Goal: Communication & Community: Answer question/provide support

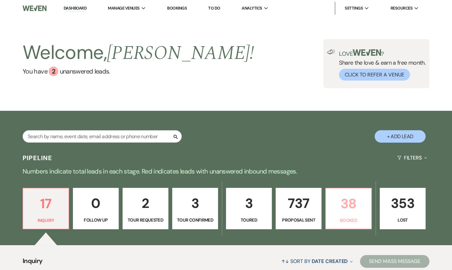
click at [344, 220] on p "Booked" at bounding box center [349, 220] width 38 height 7
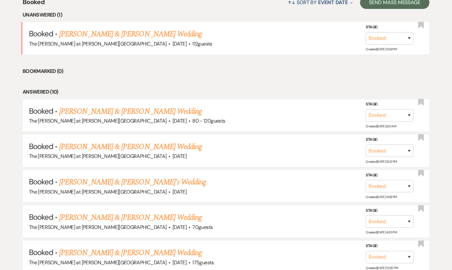
scroll to position [257, 0]
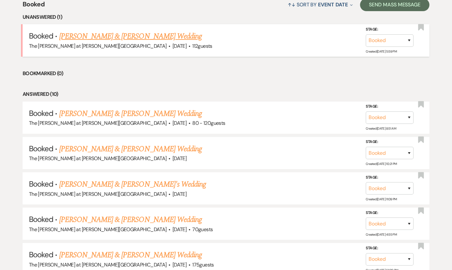
click at [105, 38] on link "[PERSON_NAME] & [PERSON_NAME] Wedding" at bounding box center [130, 36] width 143 height 11
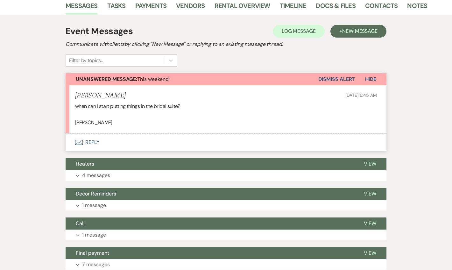
scroll to position [132, 0]
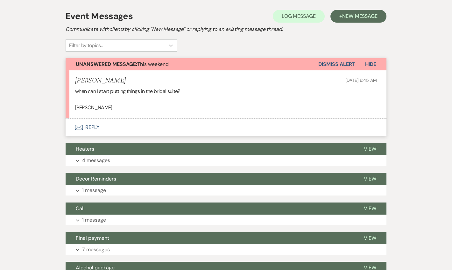
click at [91, 126] on button "Envelope Reply" at bounding box center [226, 128] width 321 height 18
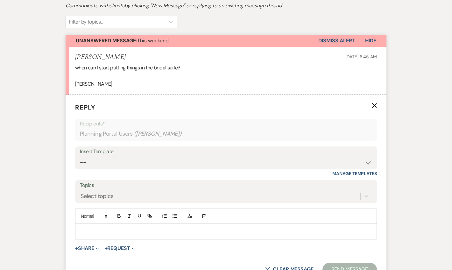
scroll to position [181, 0]
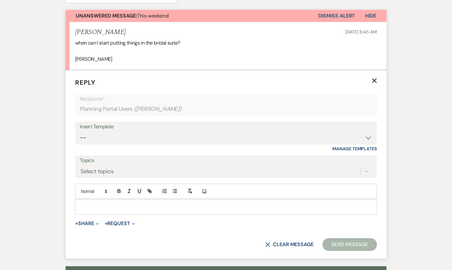
click at [87, 212] on div at bounding box center [226, 206] width 301 height 15
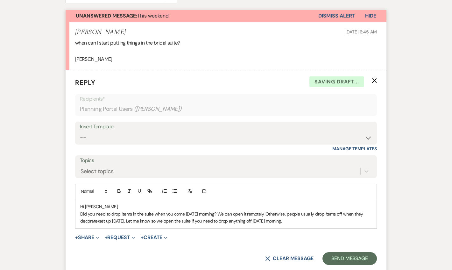
click at [311, 225] on div "Hi [PERSON_NAME], Did you need to drop items in the suite when you come [DATE] …" at bounding box center [226, 213] width 301 height 29
click at [129, 221] on p "Did you need to drop items in the suite when you come [DATE] morning? We can op…" at bounding box center [226, 218] width 292 height 14
click at [323, 221] on p "Did you need to drop items in the suite when you come [DATE] morning? We can op…" at bounding box center [226, 218] width 292 height 14
click at [293, 220] on p "Did you need to drop items in the suite when you come [DATE] morning? We can op…" at bounding box center [226, 218] width 292 height 14
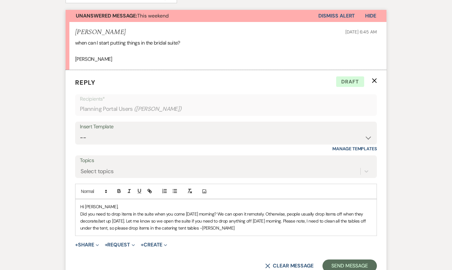
click at [114, 228] on p "Did you need to drop items in the suite when you come [DATE] morning? We can op…" at bounding box center [226, 221] width 292 height 21
click at [239, 228] on p "Did you need to drop items in the suite when you come [DATE] morning? We can op…" at bounding box center [226, 221] width 292 height 21
click at [240, 229] on p "Did you need to drop items in the suite when you come [DATE] morning? We can op…" at bounding box center [226, 221] width 292 height 21
click at [317, 236] on form "Reply X Saving draft... Recipients* Planning Portal Users ( [PERSON_NAME] ) Ins…" at bounding box center [226, 175] width 321 height 210
click at [330, 263] on button "Send Message" at bounding box center [350, 266] width 54 height 13
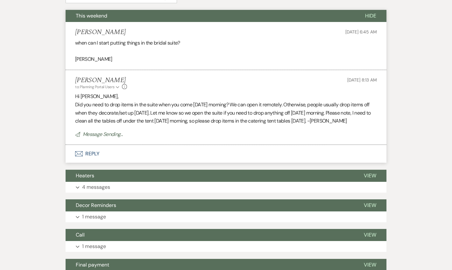
scroll to position [0, 0]
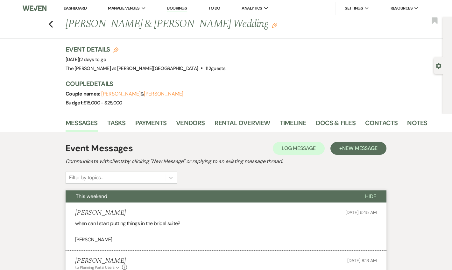
click at [76, 5] on link "Dashboard" at bounding box center [75, 7] width 23 height 5
